Goal: Task Accomplishment & Management: Manage account settings

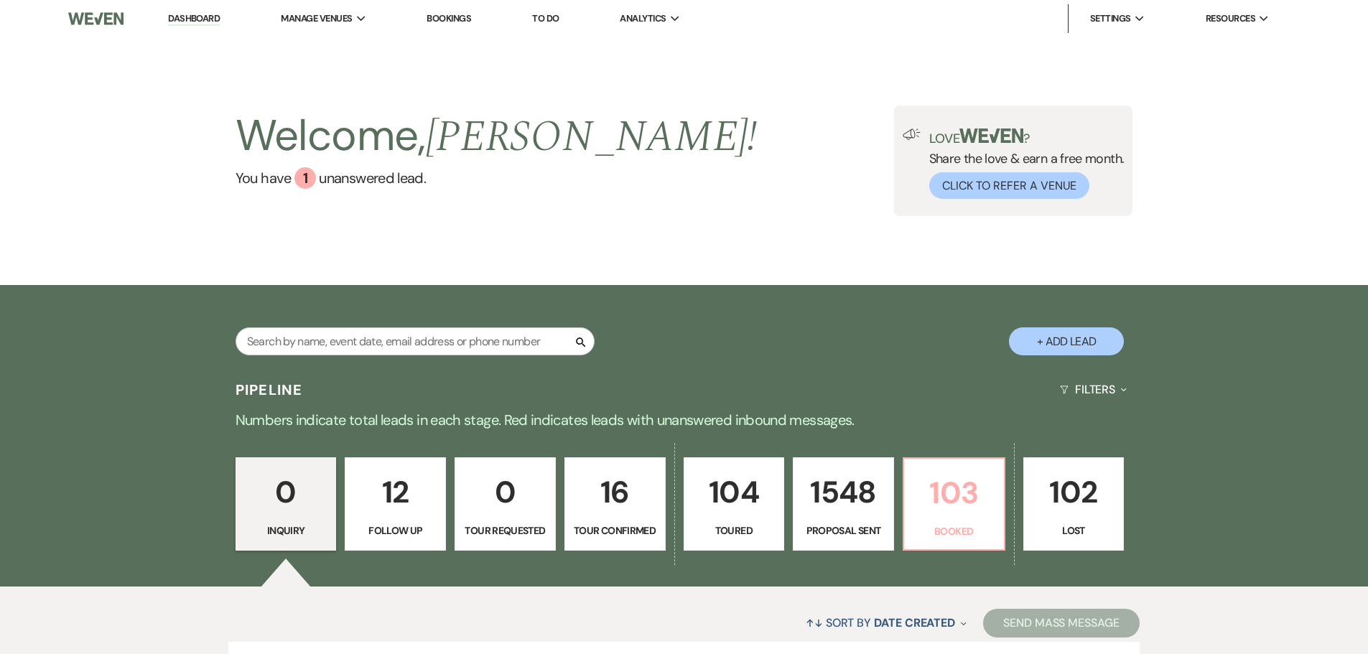
click at [950, 496] on p "103" at bounding box center [954, 493] width 83 height 48
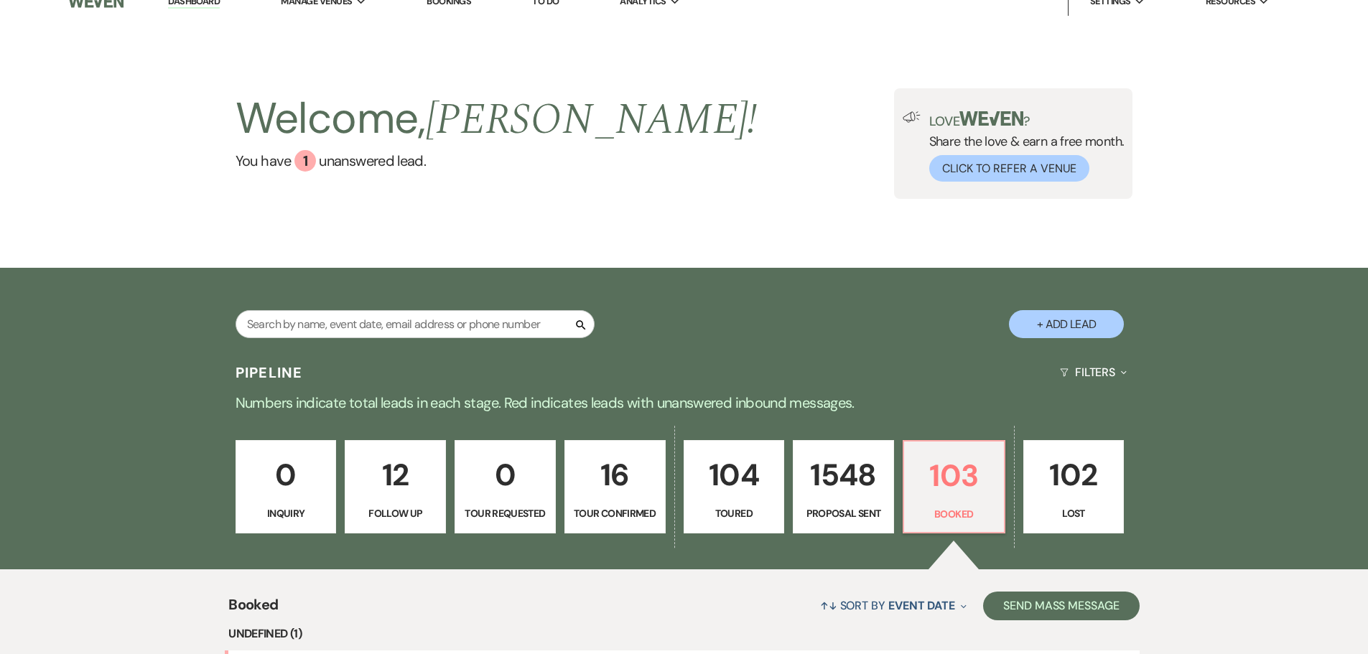
scroll to position [162, 0]
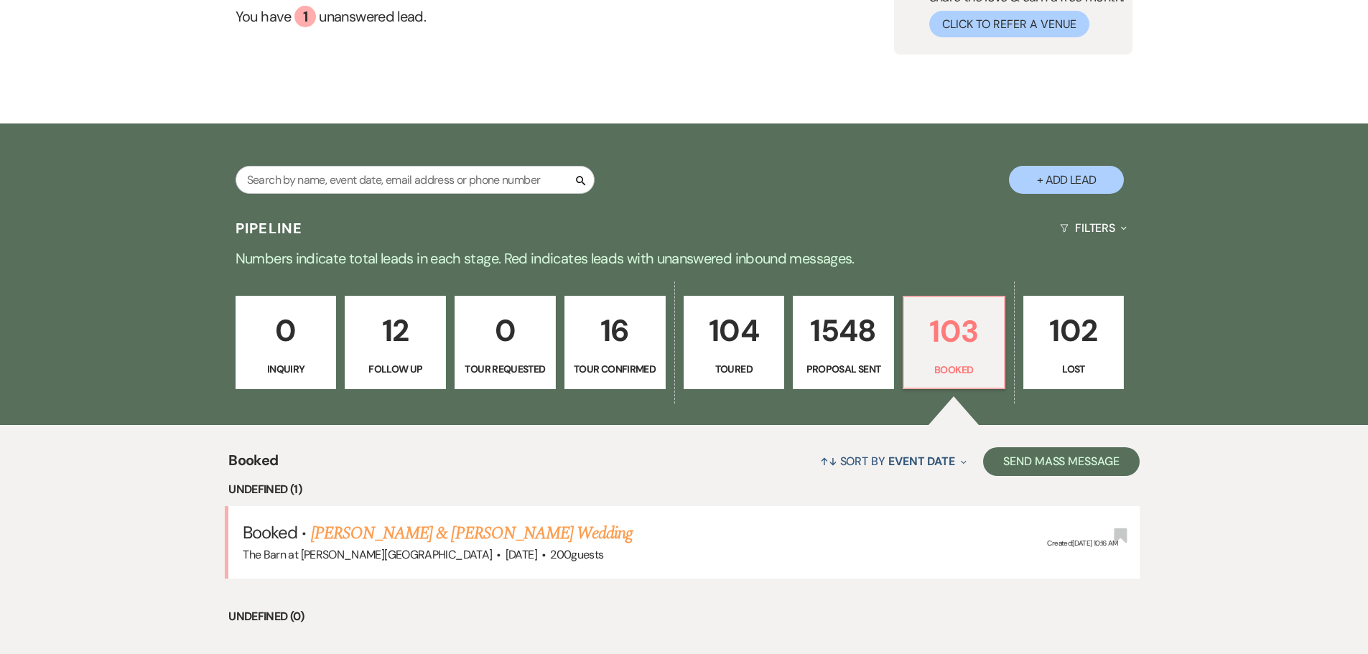
click at [397, 521] on link "[PERSON_NAME] & [PERSON_NAME] Wedding" at bounding box center [472, 534] width 322 height 26
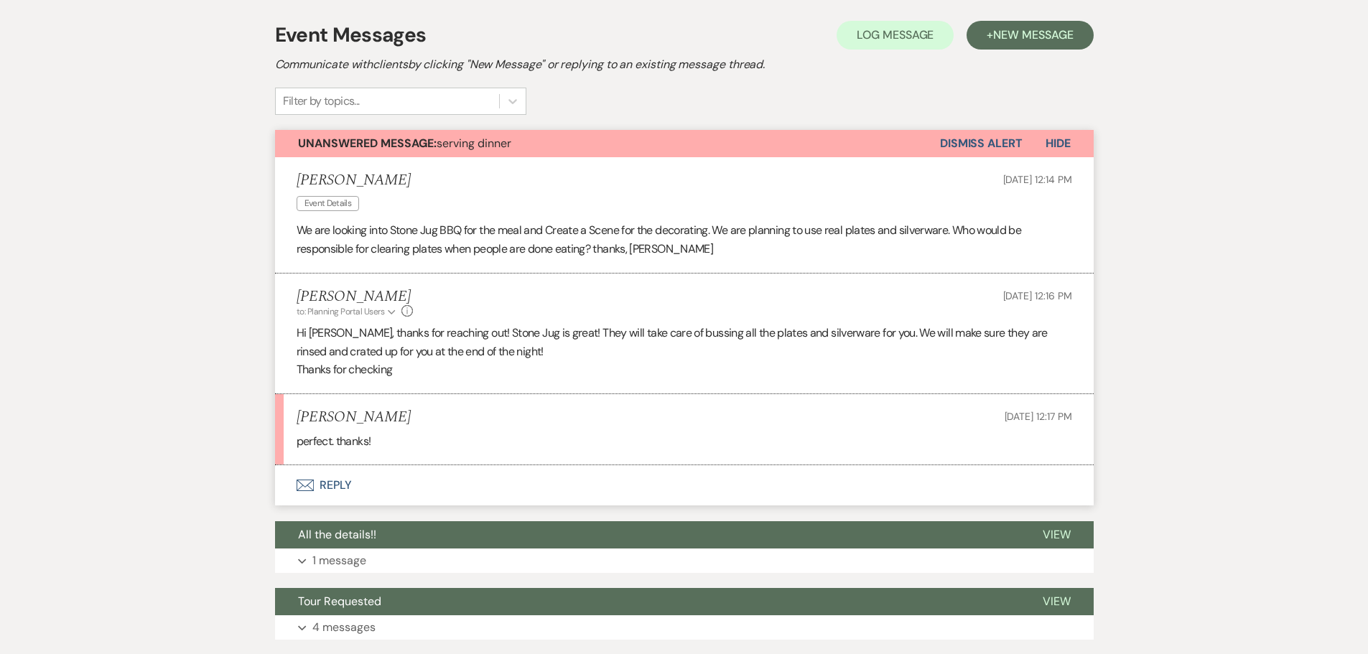
scroll to position [359, 0]
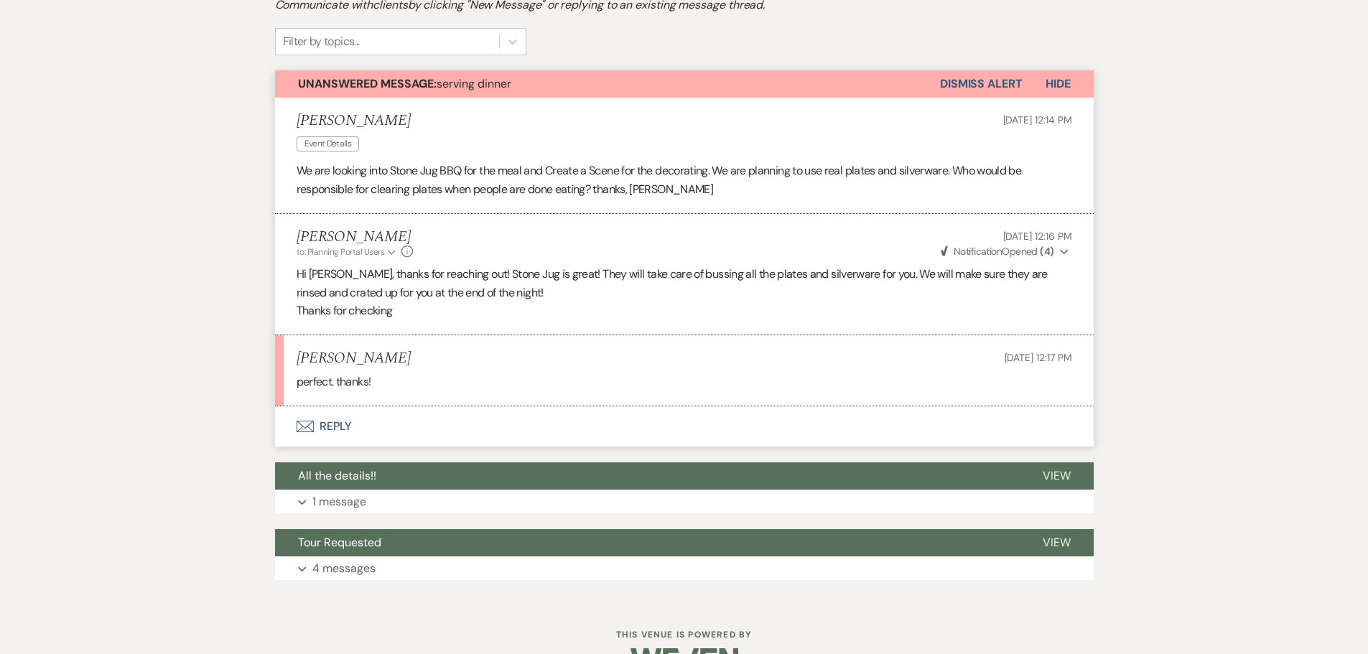
click at [973, 85] on button "Dismiss Alert" at bounding box center [981, 83] width 83 height 27
